Goal: Task Accomplishment & Management: Use online tool/utility

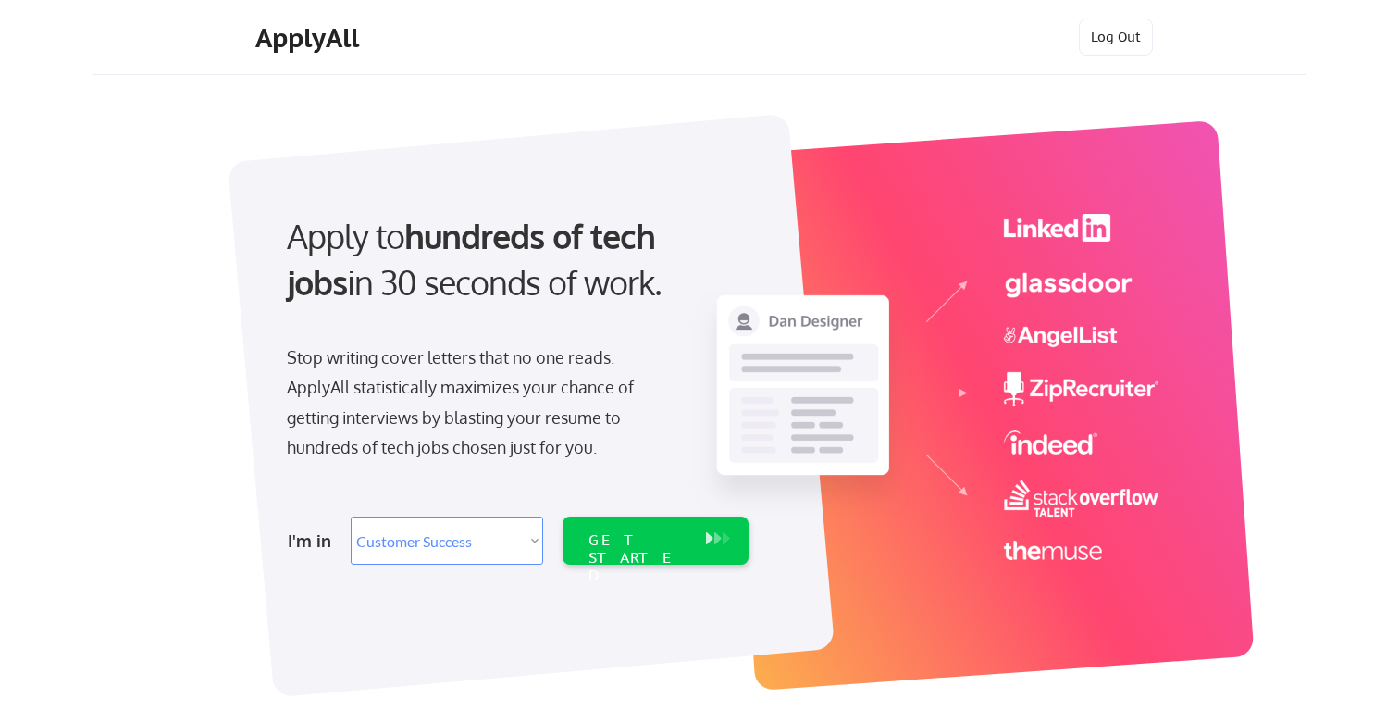
select select ""sales""
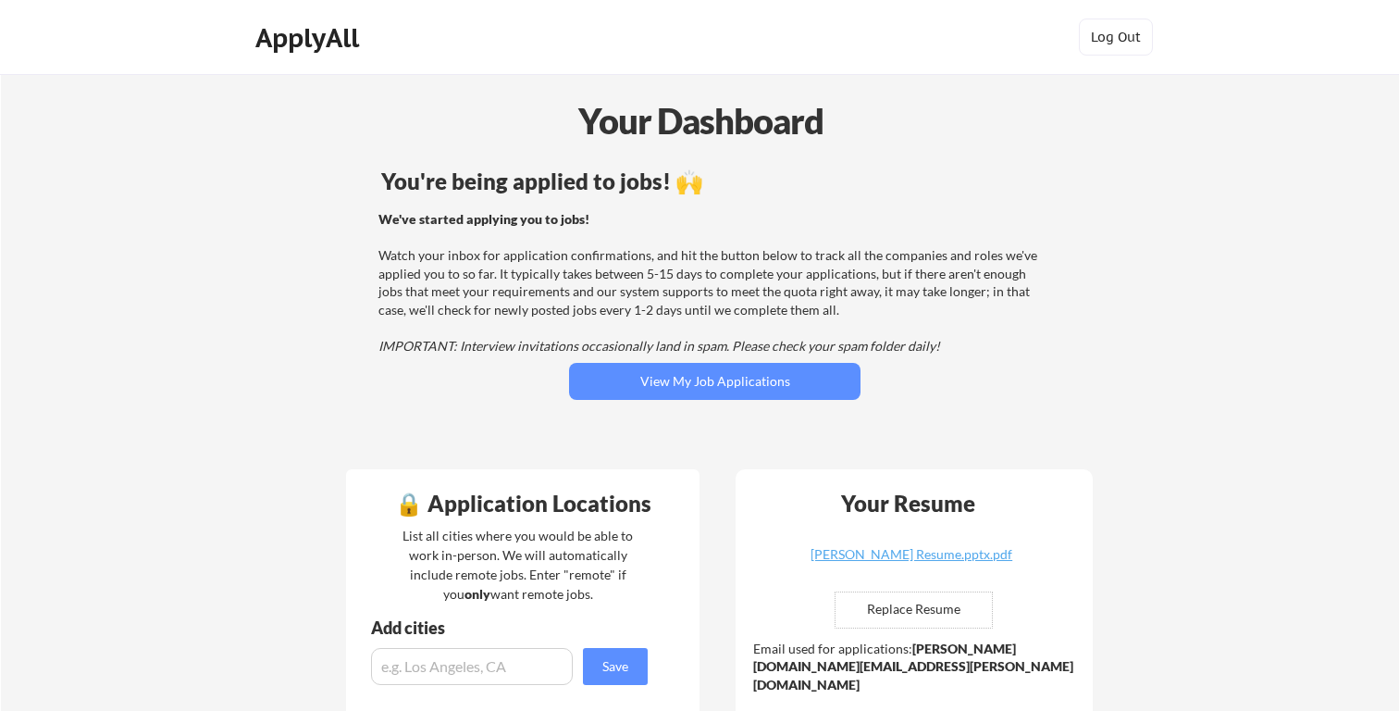
click at [725, 353] on div "We've started applying you to jobs! Watch your inbox for application confirmati…" at bounding box center [711, 282] width 667 height 145
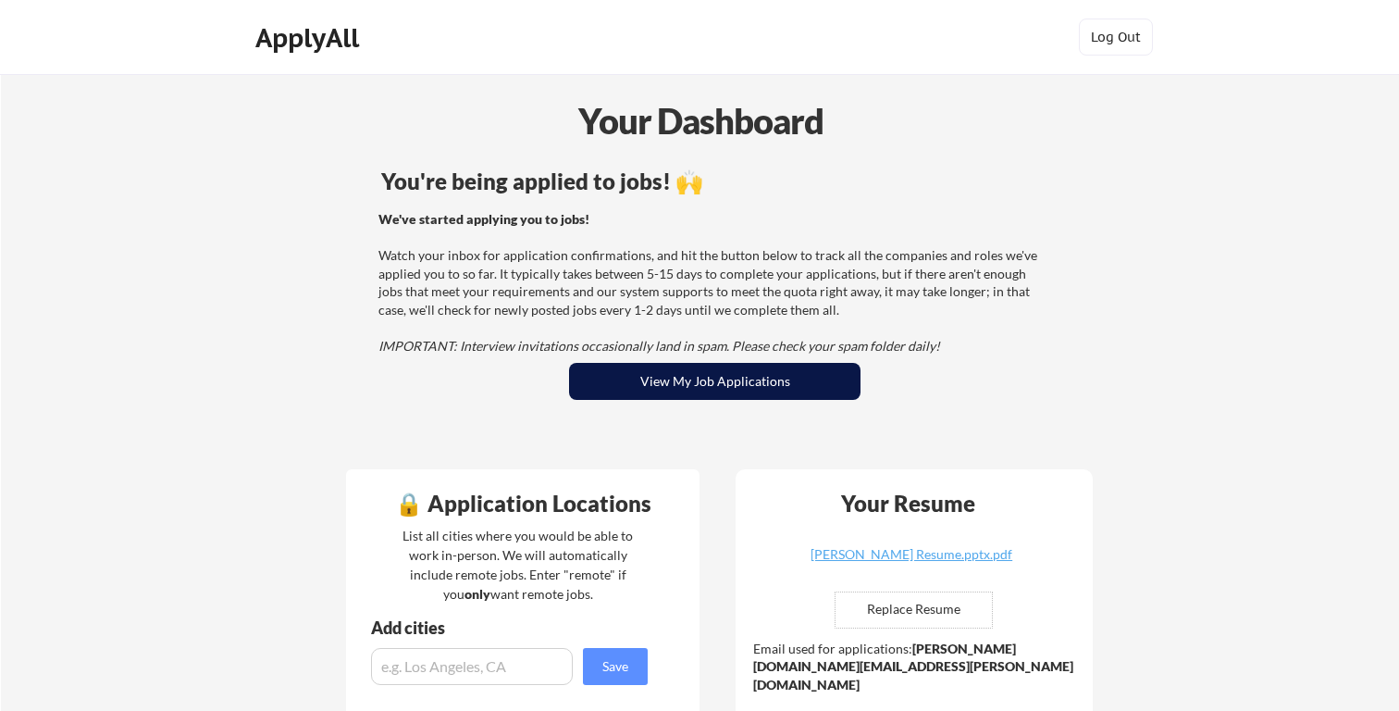
click at [723, 378] on button "View My Job Applications" at bounding box center [714, 381] width 291 height 37
